Goal: Navigation & Orientation: Find specific page/section

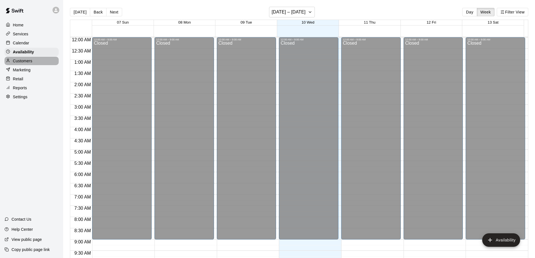
click at [30, 64] on p "Customers" at bounding box center [22, 61] width 19 height 6
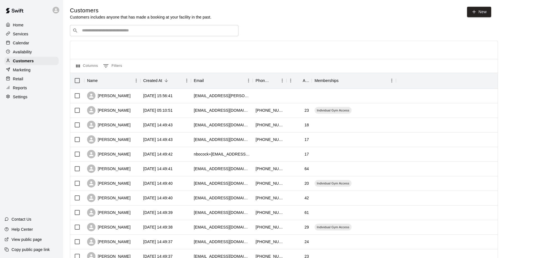
scroll to position [28, 0]
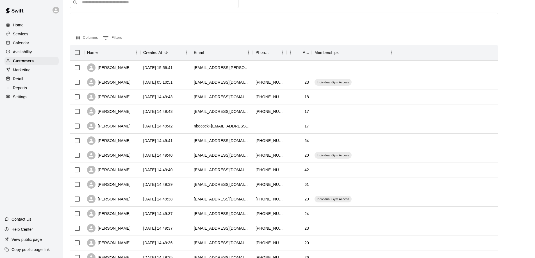
click at [20, 89] on p "Reports" at bounding box center [20, 88] width 14 height 6
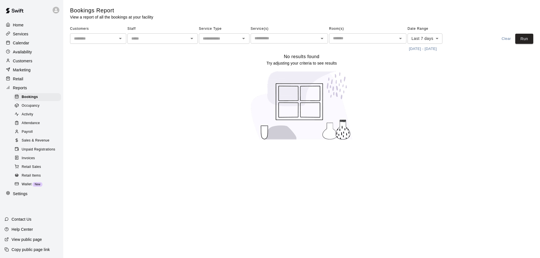
click at [33, 144] on span "Sales & Revenue" at bounding box center [36, 141] width 28 height 6
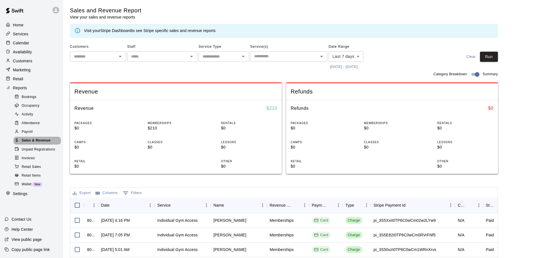
click at [33, 144] on span "Sales & Revenue" at bounding box center [36, 141] width 29 height 6
